Goal: Task Accomplishment & Management: Complete application form

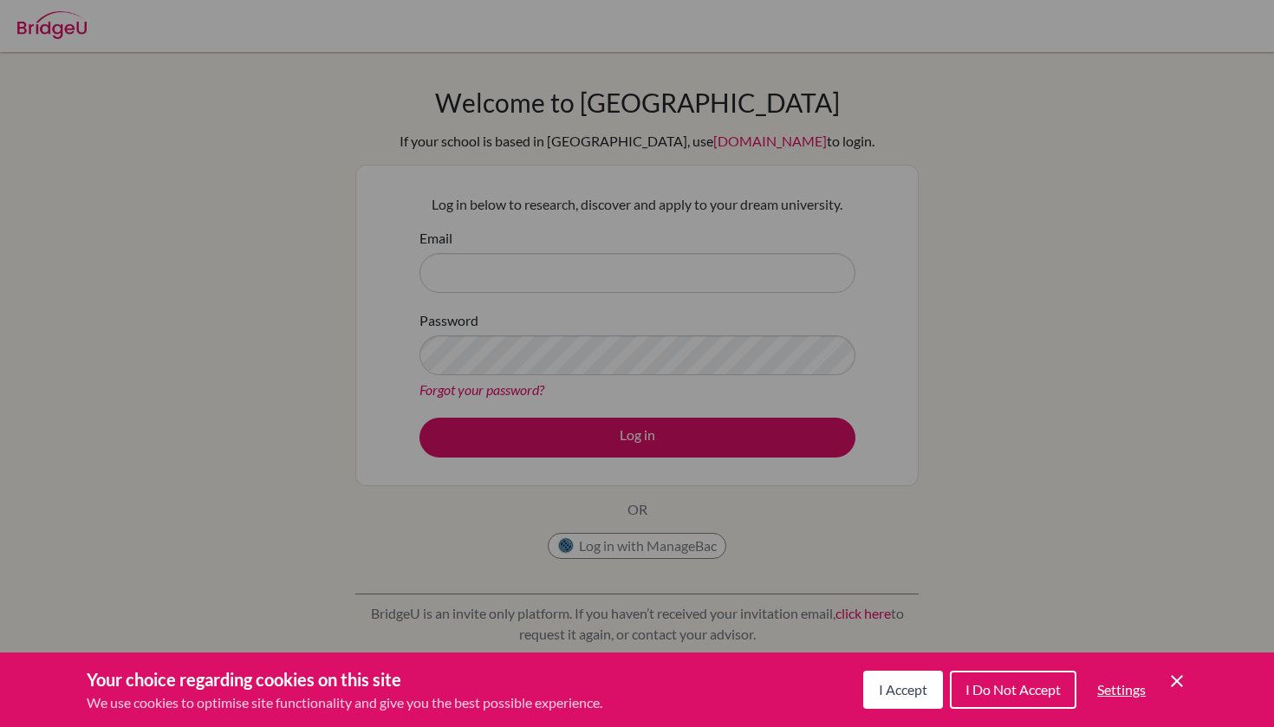
click at [1182, 684] on icon "Cookie Control Close Icon" at bounding box center [1176, 681] width 21 height 21
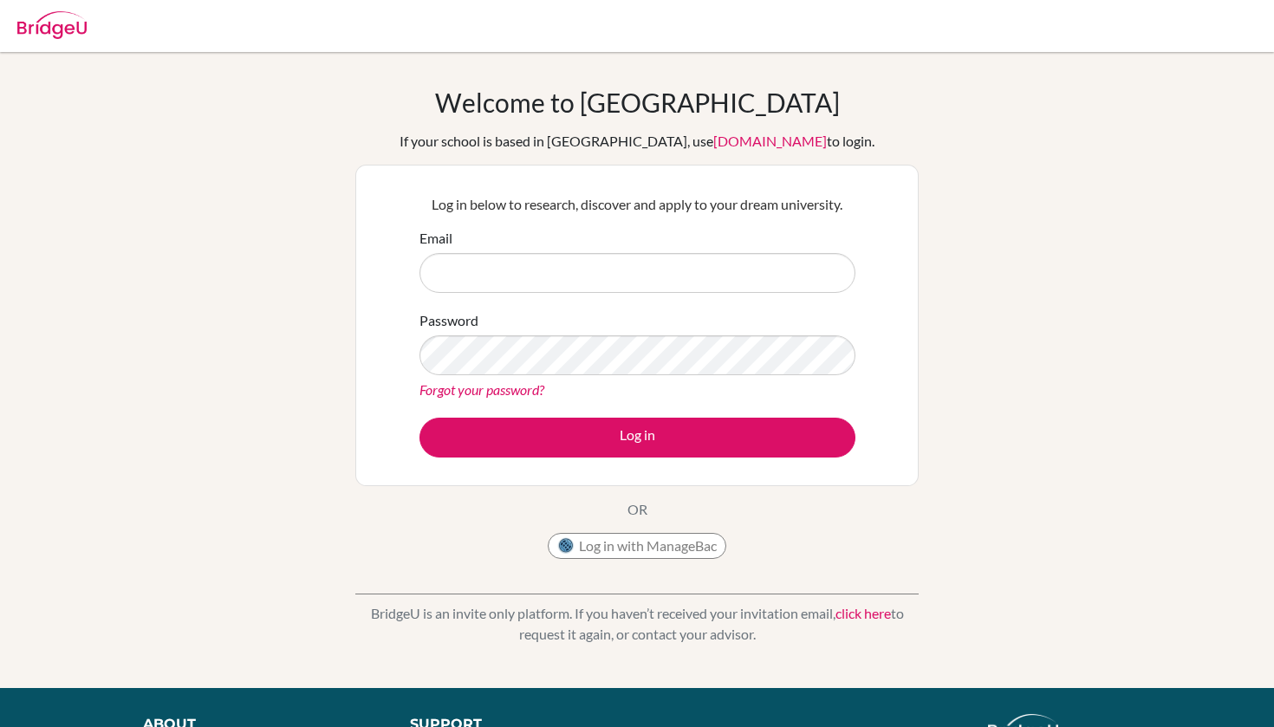
click at [658, 541] on button "Log in with ManageBac" at bounding box center [637, 546] width 178 height 26
click at [633, 517] on p "OR" at bounding box center [637, 509] width 20 height 21
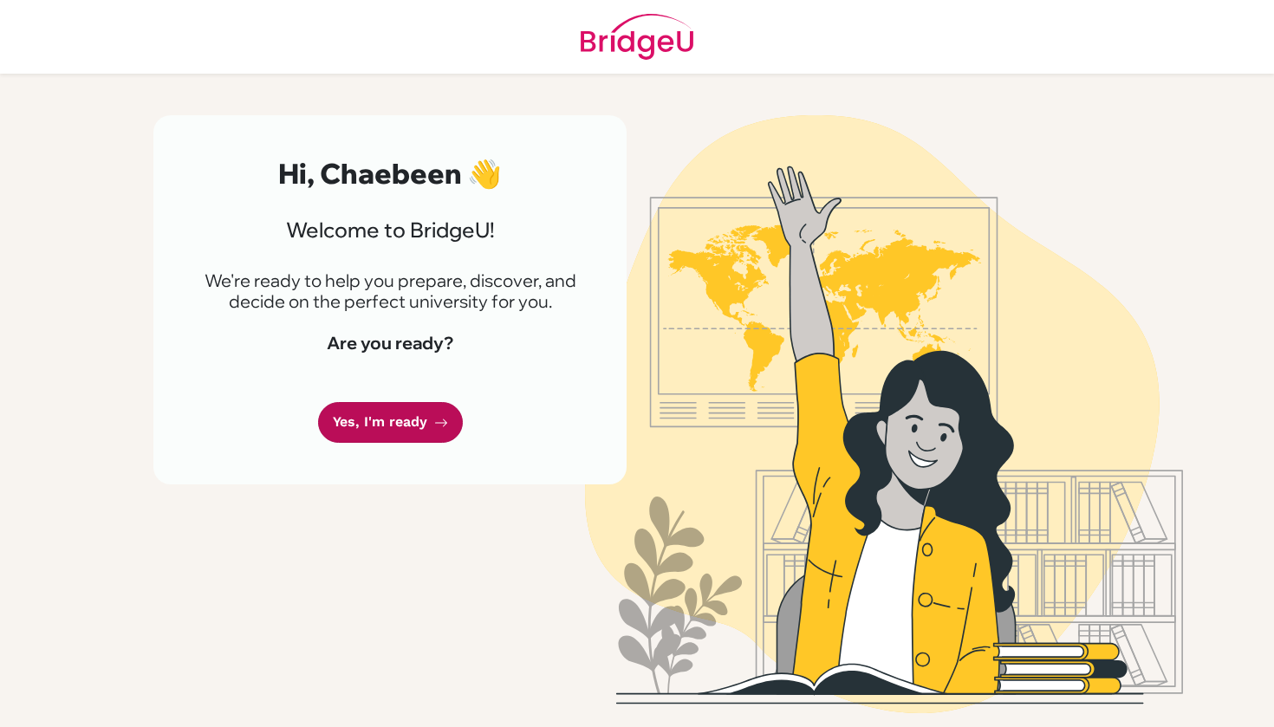
click at [373, 423] on link "Yes, I'm ready" at bounding box center [390, 422] width 145 height 41
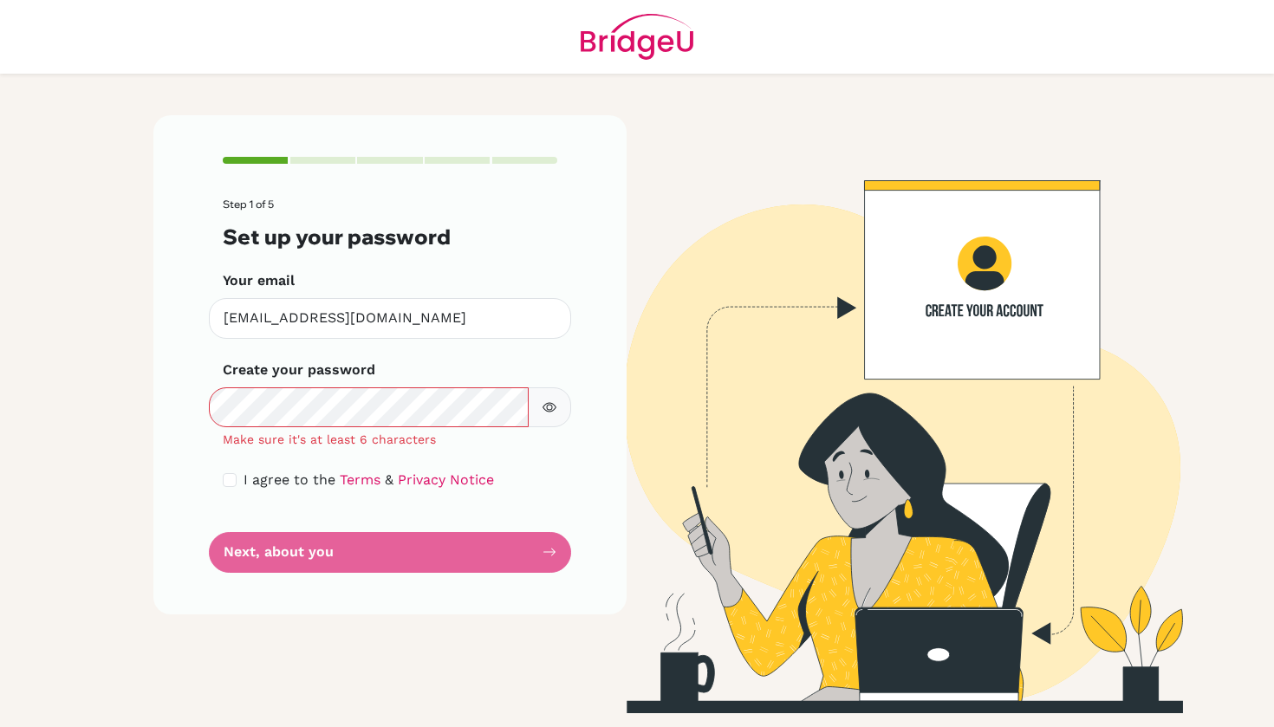
click at [550, 396] on button "button" at bounding box center [549, 407] width 43 height 40
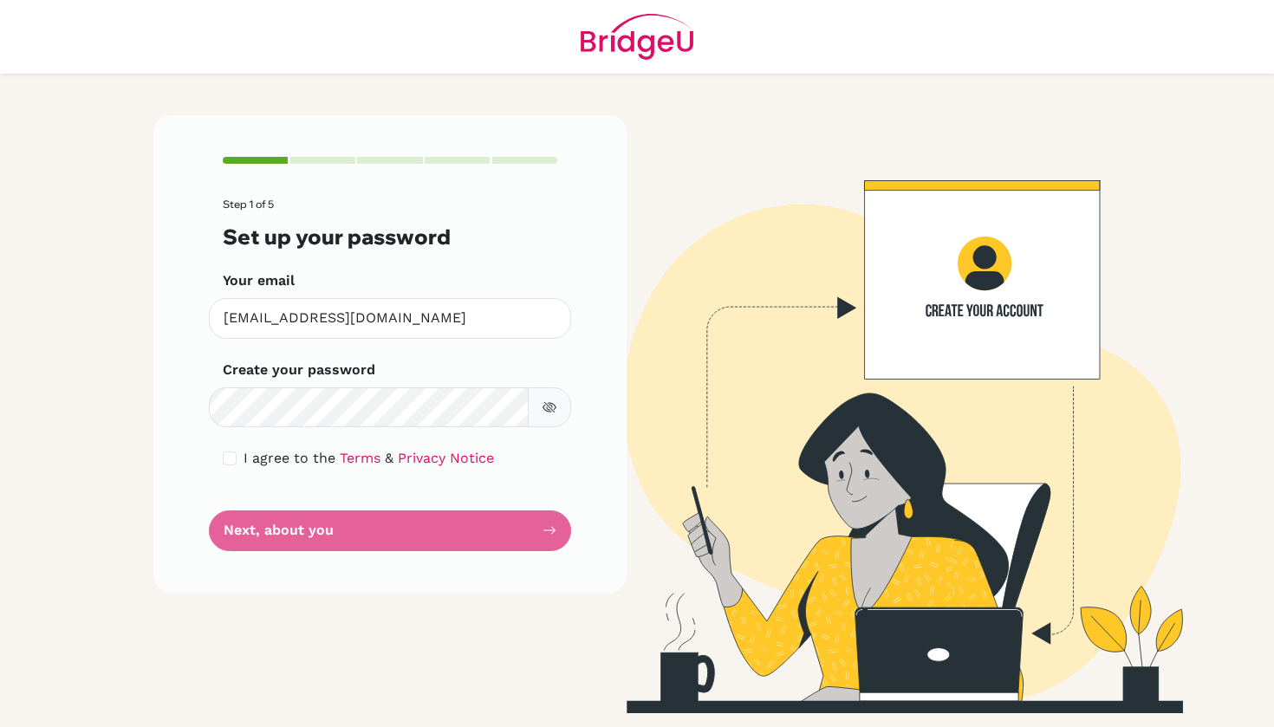
click at [235, 455] on input "checkbox" at bounding box center [230, 458] width 14 height 14
checkbox input "true"
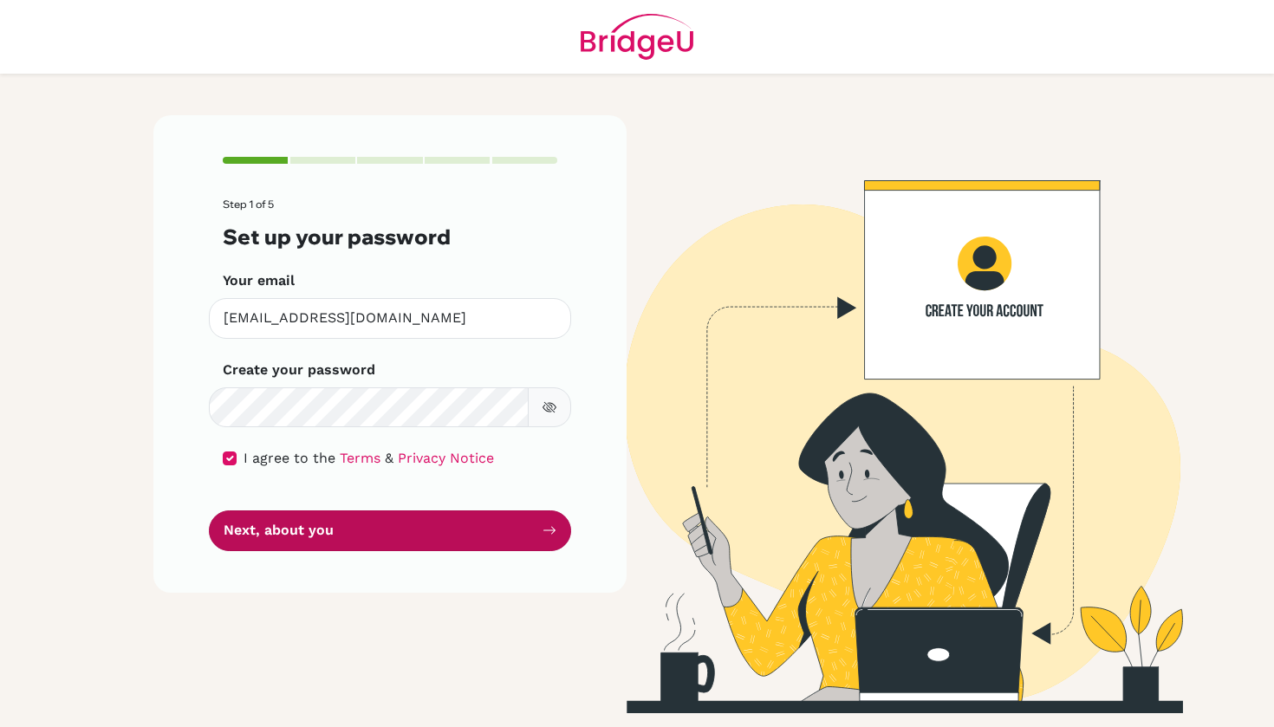
click at [259, 527] on button "Next, about you" at bounding box center [390, 530] width 362 height 41
